Goal: Task Accomplishment & Management: Manage account settings

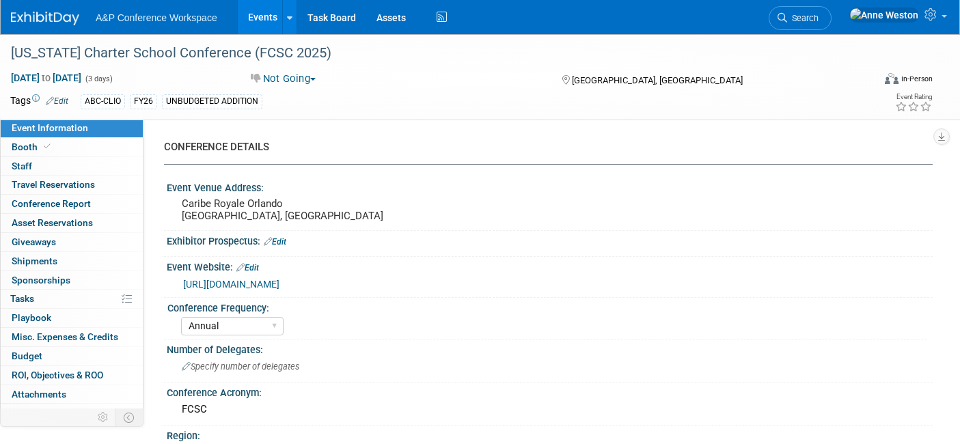
select select "Annual"
select select "Level 2"
select select "In-Person Booth"
select select "Schools"
select select "Bloomsbury Digital Resources"
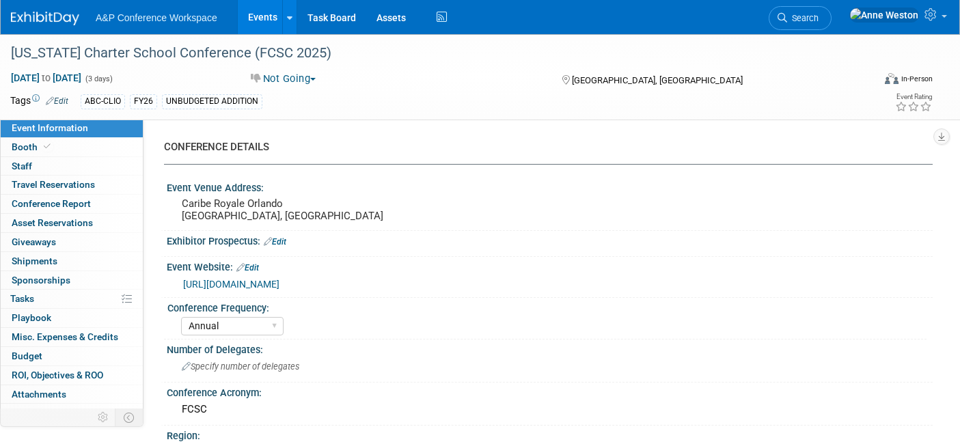
select select "[PERSON_NAME]"
select select "Brand/Subject Presence​"
click at [44, 299] on link "0% Tasks 0%" at bounding box center [72, 299] width 142 height 18
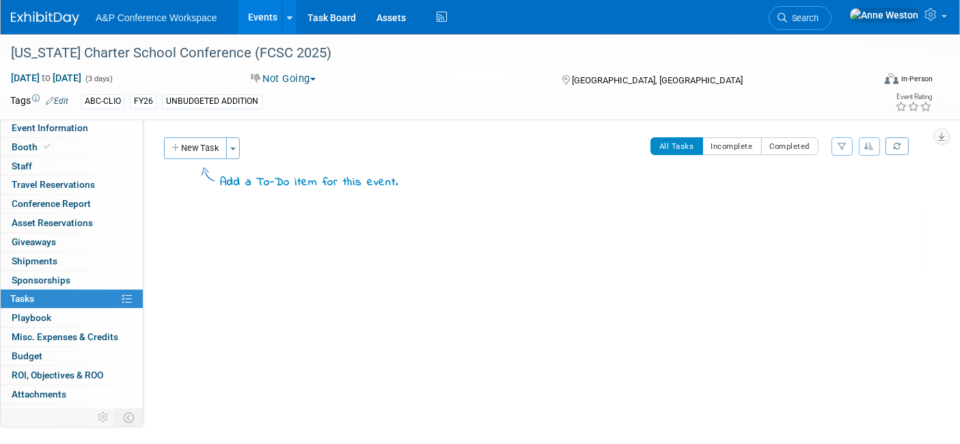
click at [42, 17] on img at bounding box center [45, 19] width 68 height 14
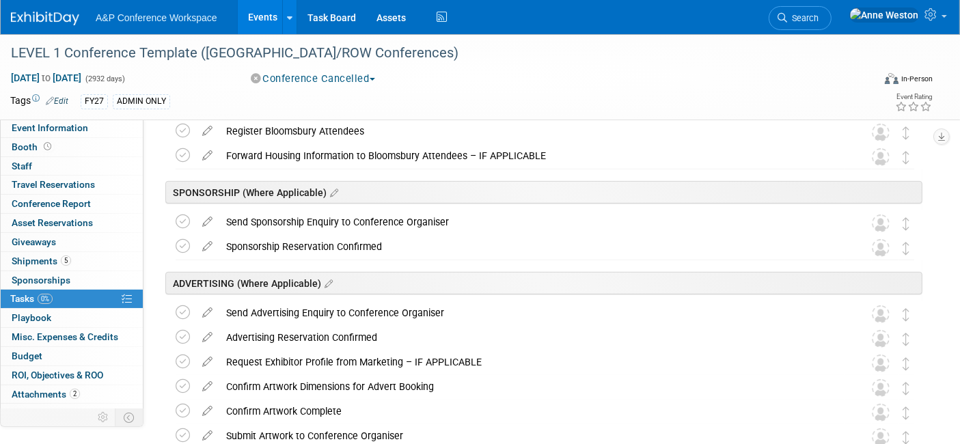
scroll to position [424, 0]
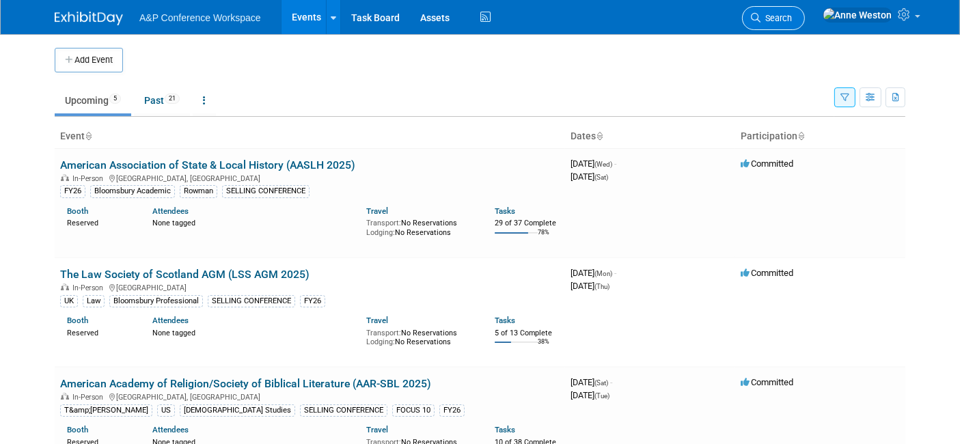
click at [805, 10] on link "Search" at bounding box center [773, 18] width 63 height 24
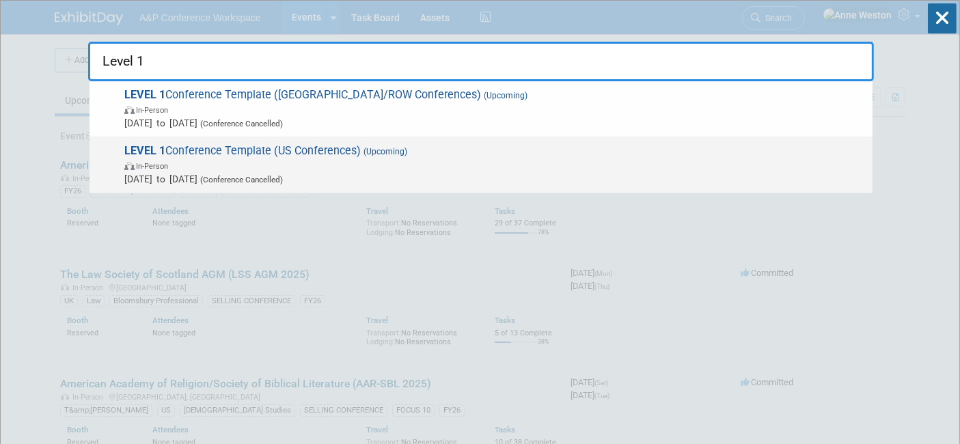
type input "Level 1"
click at [207, 150] on span "LEVEL 1 Conference Template (US Conferences) (Upcoming) In-Person Oct 21, 2024 …" at bounding box center [493, 165] width 746 height 42
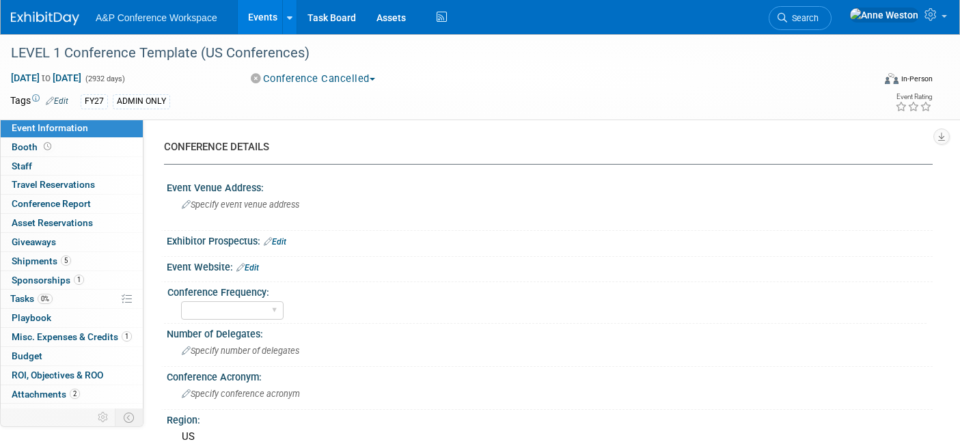
select select "Level 1"
select select "In-Person Booth"
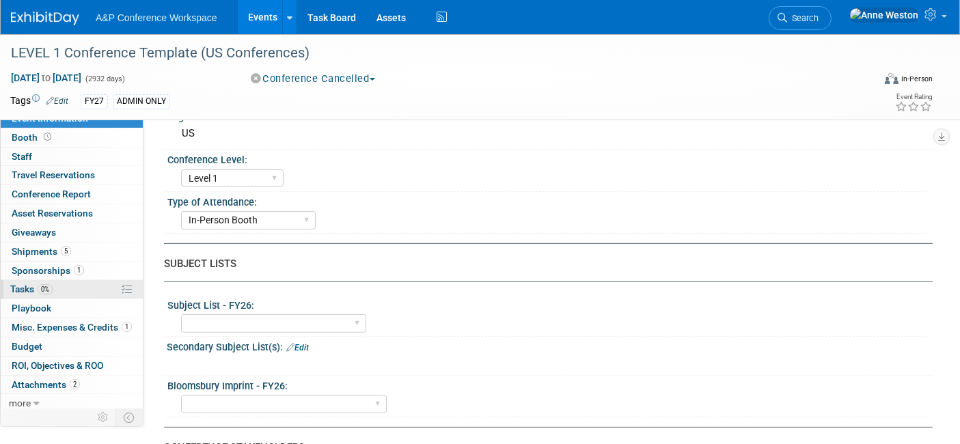
scroll to position [12, 0]
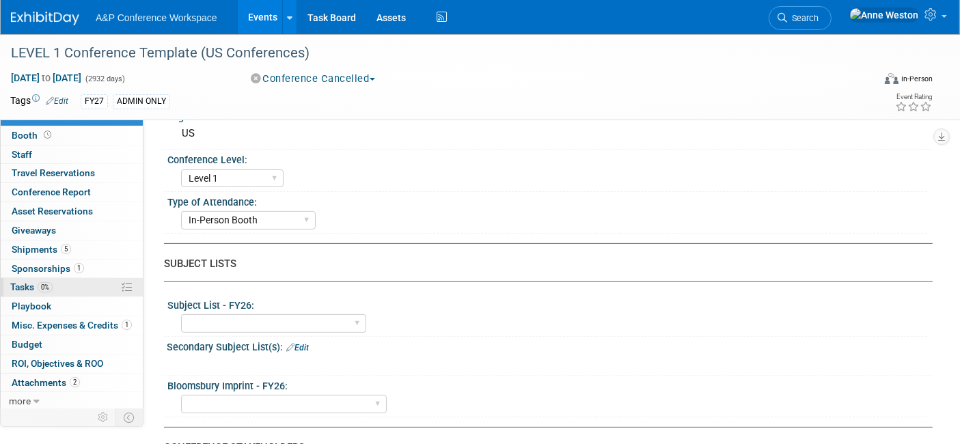
click at [72, 285] on link "0% Tasks 0%" at bounding box center [72, 287] width 142 height 18
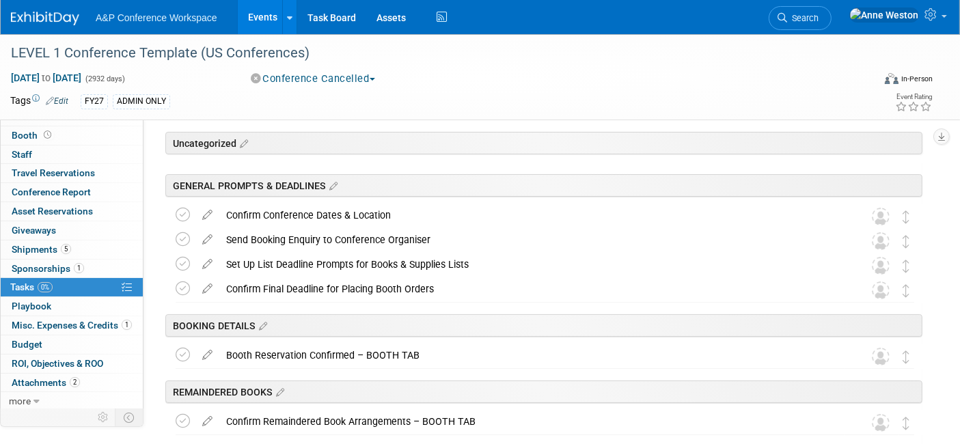
scroll to position [0, 0]
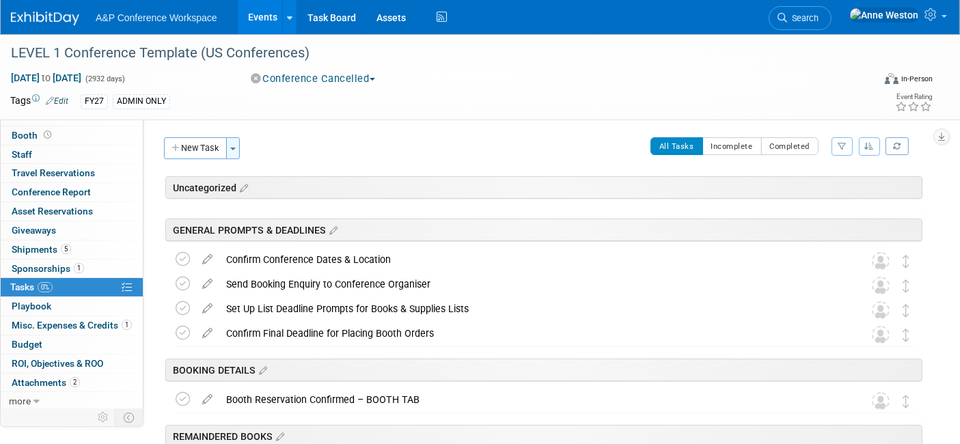
click at [236, 141] on button "Toggle Dropdown" at bounding box center [233, 148] width 14 height 22
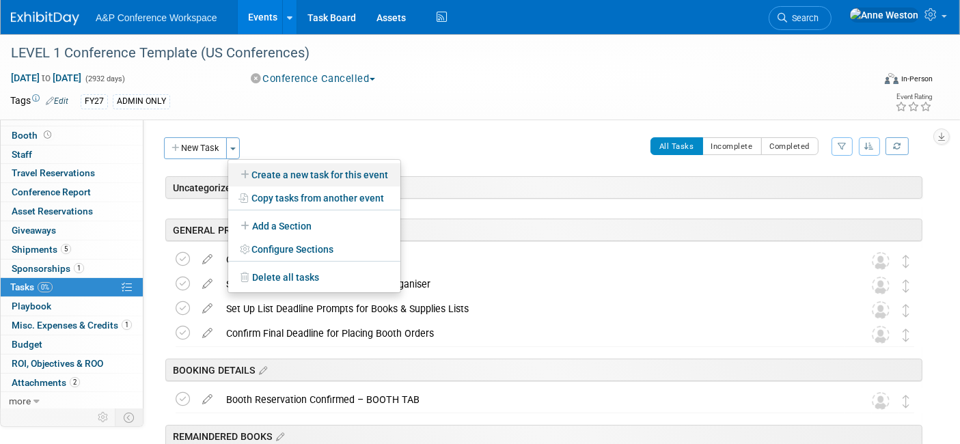
click at [290, 174] on link "Create a new task for this event" at bounding box center [314, 174] width 172 height 23
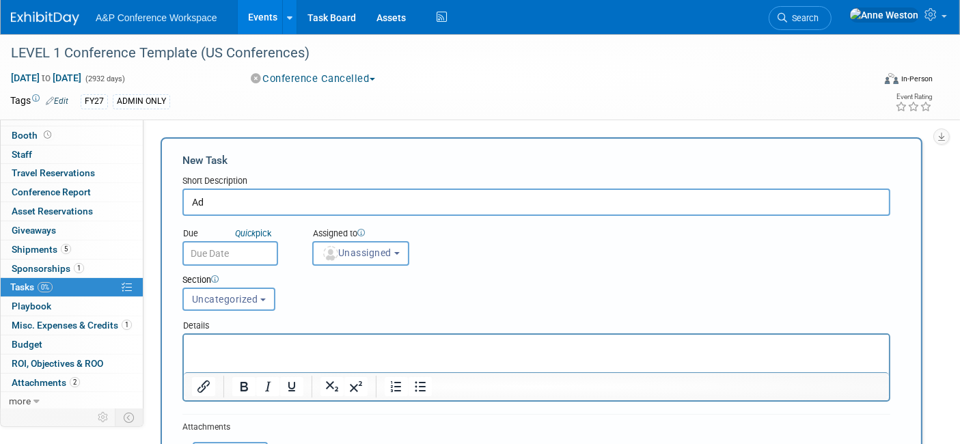
type input "A"
click at [523, 77] on div "Conference Cancelled Committed Considering Not Going Conference Cancelled Confe…" at bounding box center [393, 79] width 294 height 15
click at [519, 122] on div "CONFERENCE DETAILS Event Venue Address: Specify event venue address Exhibitor P…" at bounding box center [538, 269] width 789 height 301
click at [325, 204] on input "text" at bounding box center [536, 202] width 708 height 27
type input "Add Bridge Messaging Signage to Supplies"
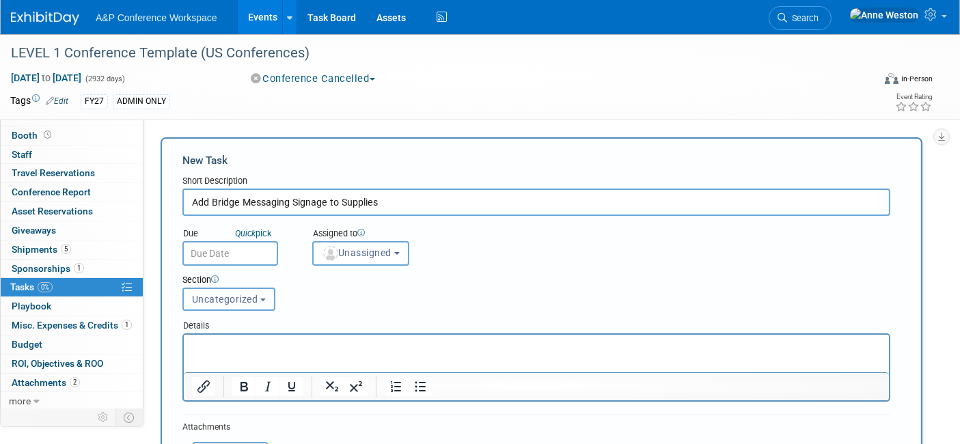
click at [245, 294] on span "Uncategorized" at bounding box center [225, 299] width 66 height 11
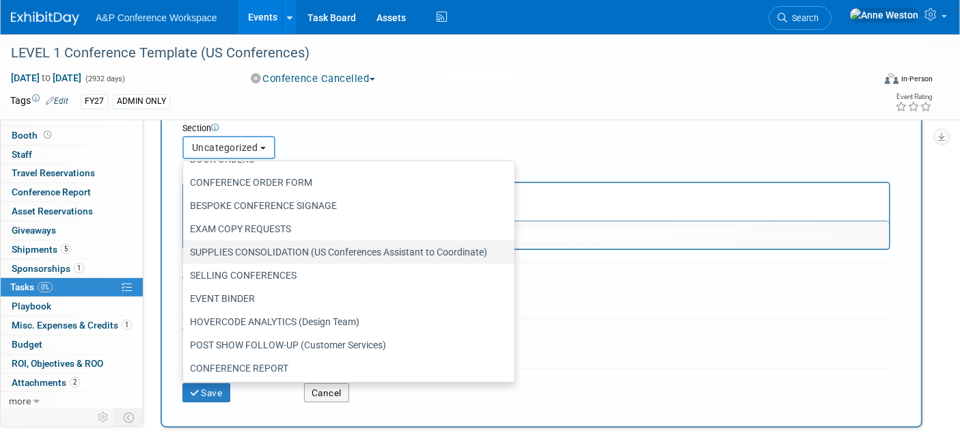
scroll to position [76, 0]
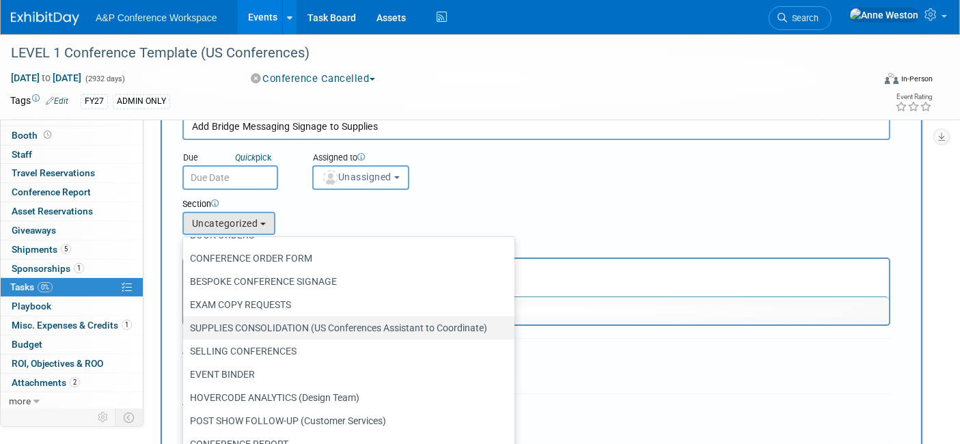
click at [285, 325] on label "SUPPLIES CONSOLIDATION (US Conferences Assistant to Coordinate)" at bounding box center [345, 328] width 311 height 18
click at [185, 325] on input "SUPPLIES CONSOLIDATION (US Conferences Assistant to Coordinate)" at bounding box center [180, 328] width 9 height 9
select select "11273866"
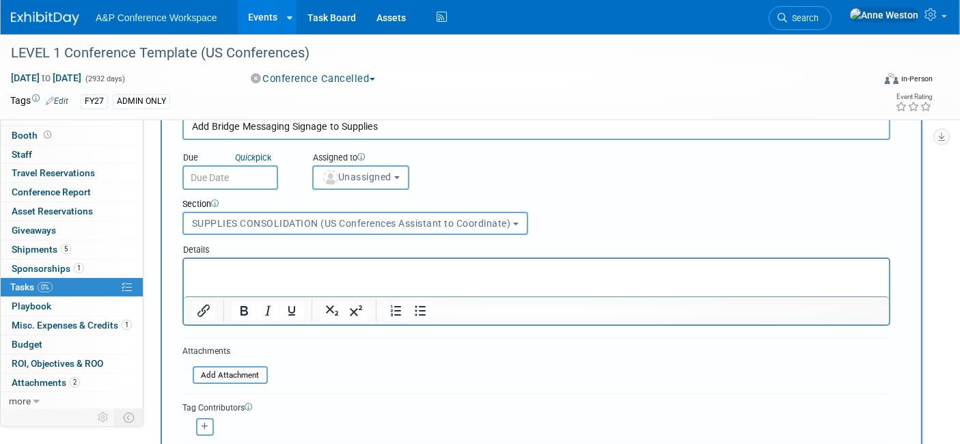
click at [422, 126] on input "Add Bridge Messaging Signage to Supplies" at bounding box center [536, 126] width 708 height 27
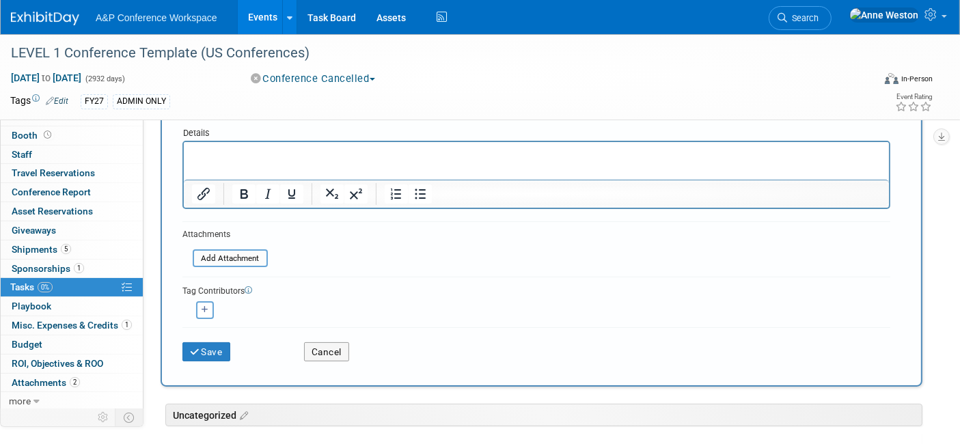
scroll to position [228, 0]
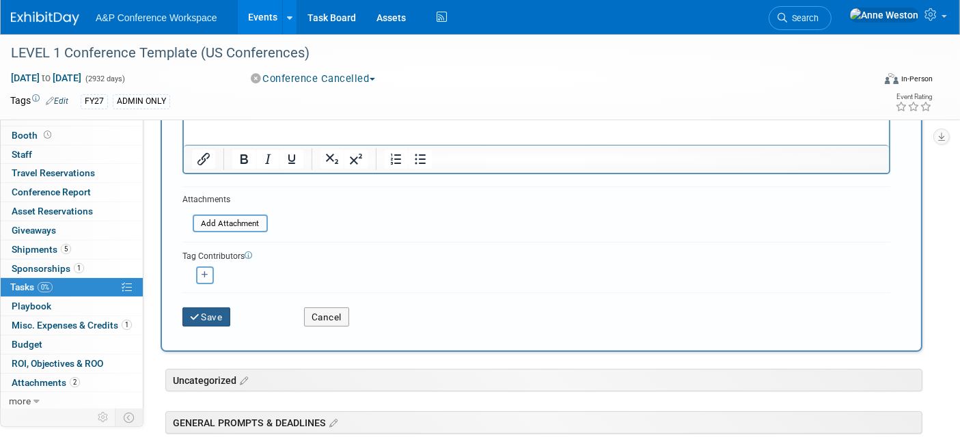
type input "Add Bridge Messaging Signage to Supplies"
click at [204, 313] on button "Save" at bounding box center [206, 317] width 48 height 19
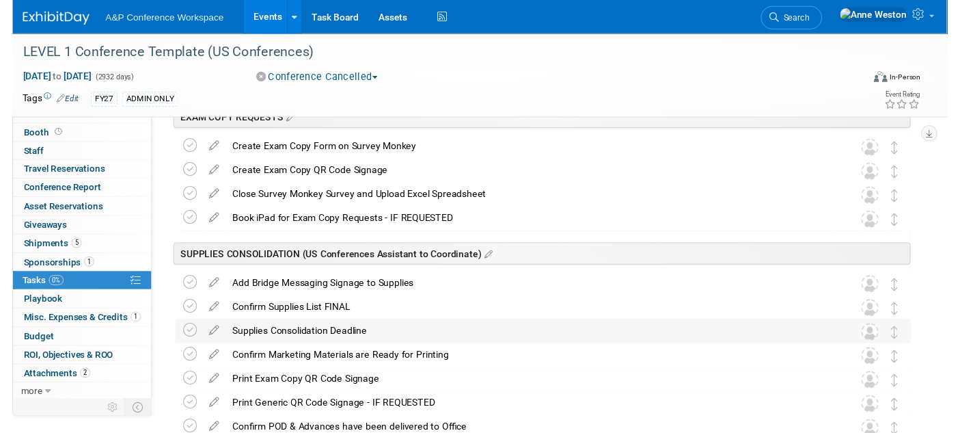
scroll to position [1521, 0]
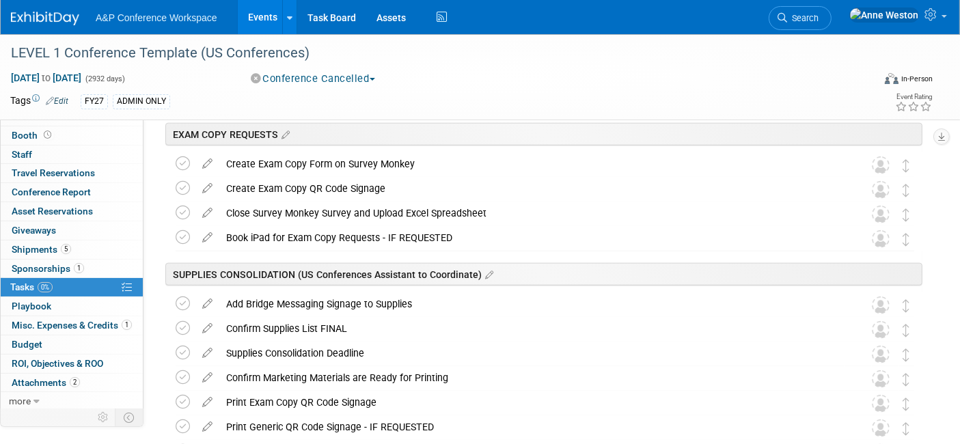
click at [204, 303] on icon at bounding box center [207, 301] width 24 height 17
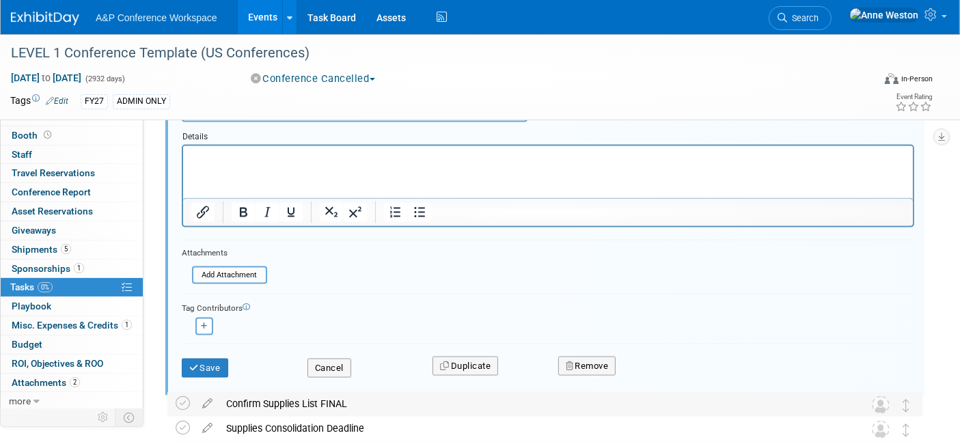
scroll to position [1841, 0]
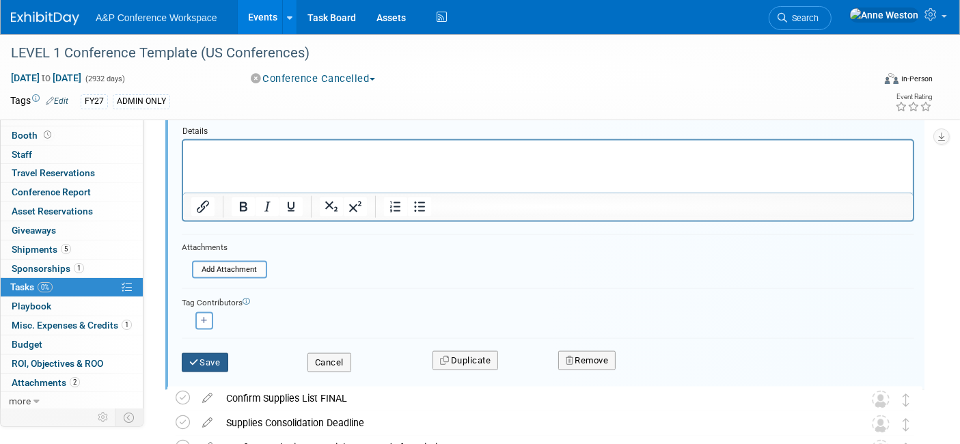
type input "Add Bridge Messaging Signage to Supplies Shipment"
click at [203, 354] on button "Save" at bounding box center [205, 362] width 46 height 19
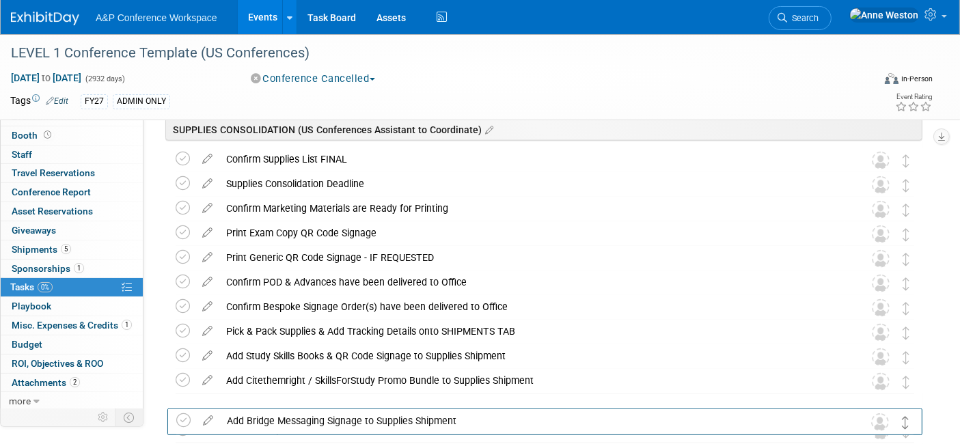
scroll to position [1684, 0]
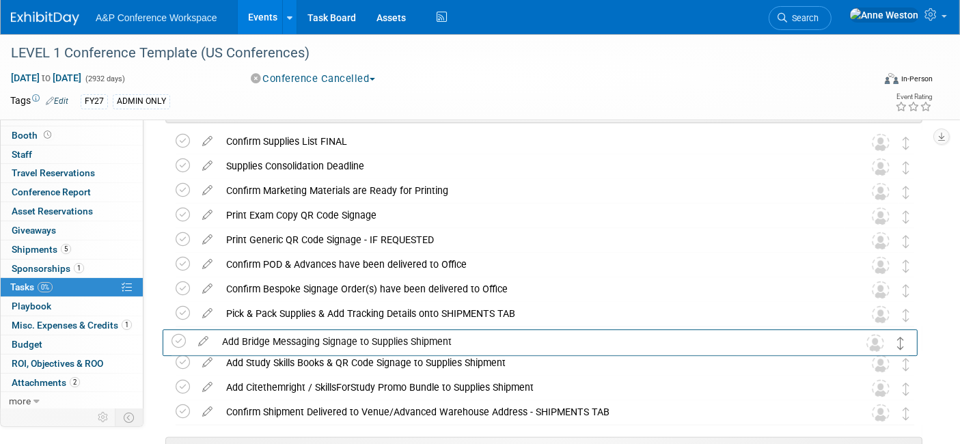
drag, startPoint x: 902, startPoint y: 213, endPoint x: 898, endPoint y: 346, distance: 134.0
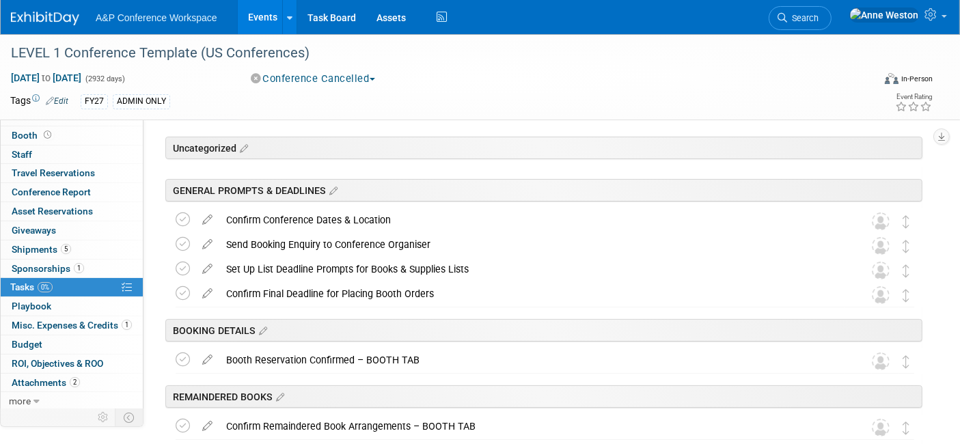
scroll to position [0, 0]
